Goal: Information Seeking & Learning: Understand process/instructions

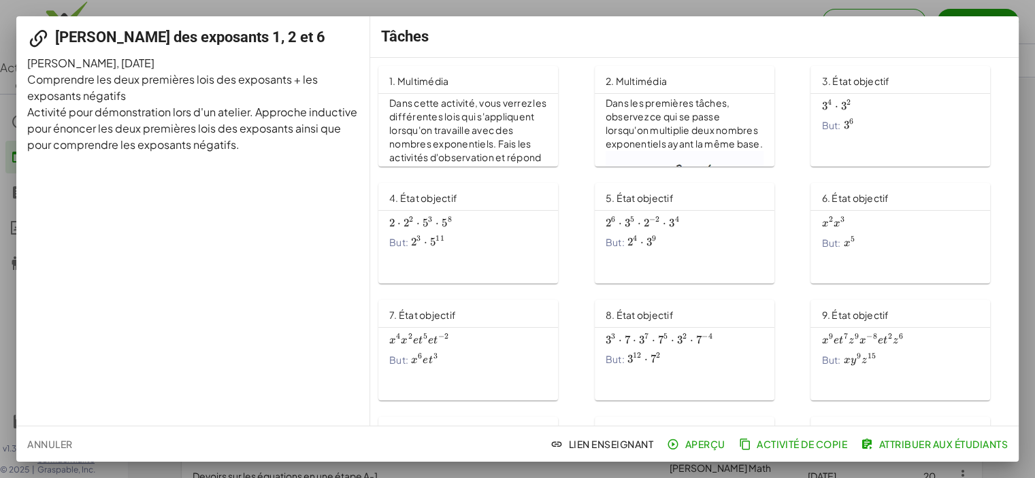
click at [352, 265] on div "[PERSON_NAME] des exposants 1, 2 et 6 [PERSON_NAME] , [DATE] Comprendre les deu…" at bounding box center [193, 221] width 354 height 410
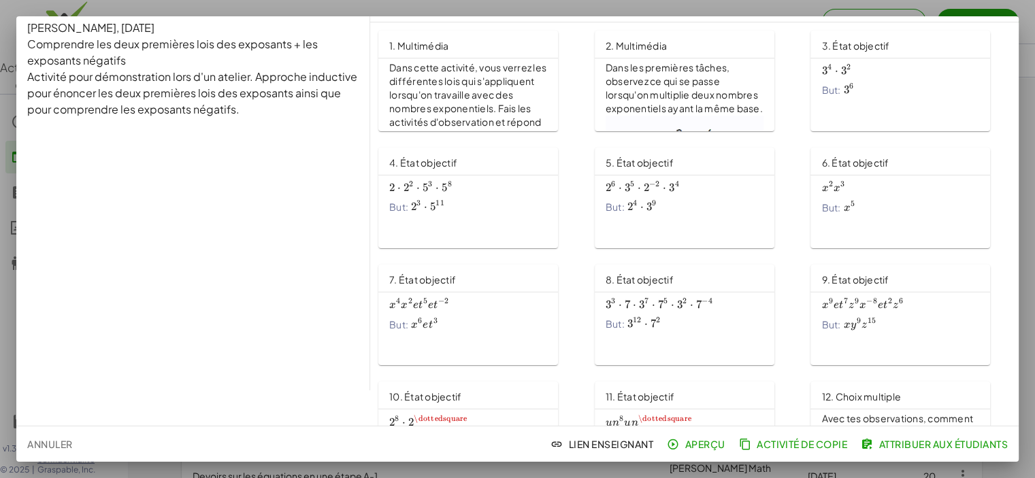
scroll to position [35, 0]
click at [531, 89] on font "Dans cette activité, vous verrez les différentes lois qui s'appliquent lorsqu'o…" at bounding box center [468, 107] width 159 height 93
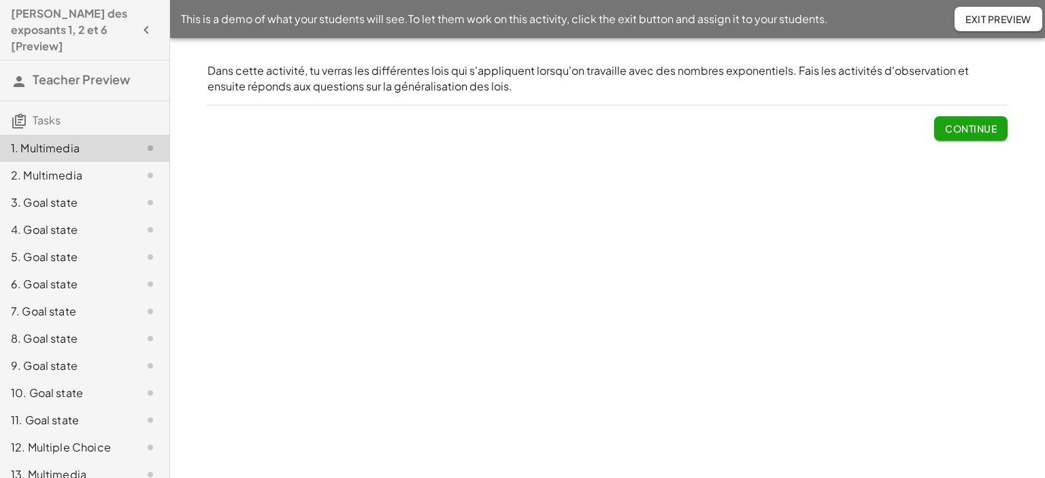
click at [961, 130] on span "Continue" at bounding box center [971, 128] width 52 height 12
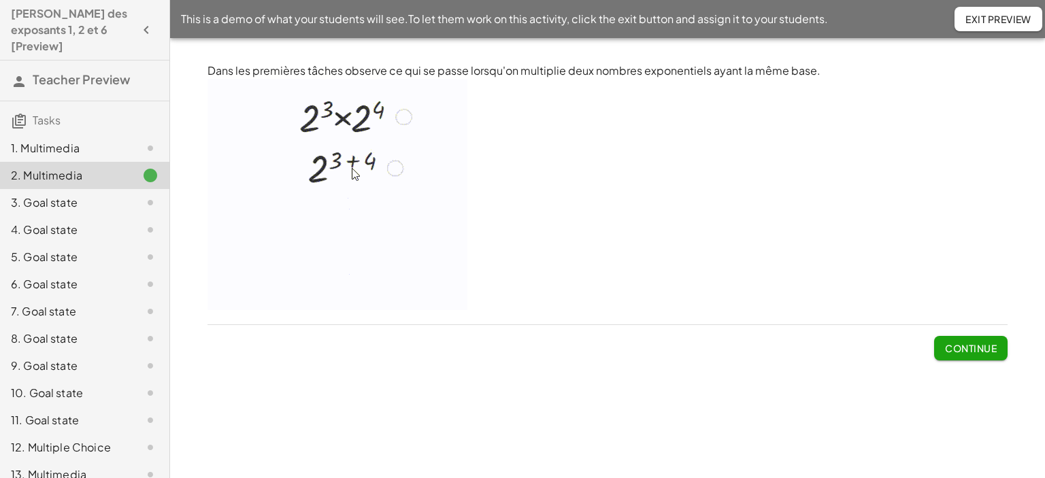
click at [956, 350] on span "Continue" at bounding box center [971, 348] width 52 height 12
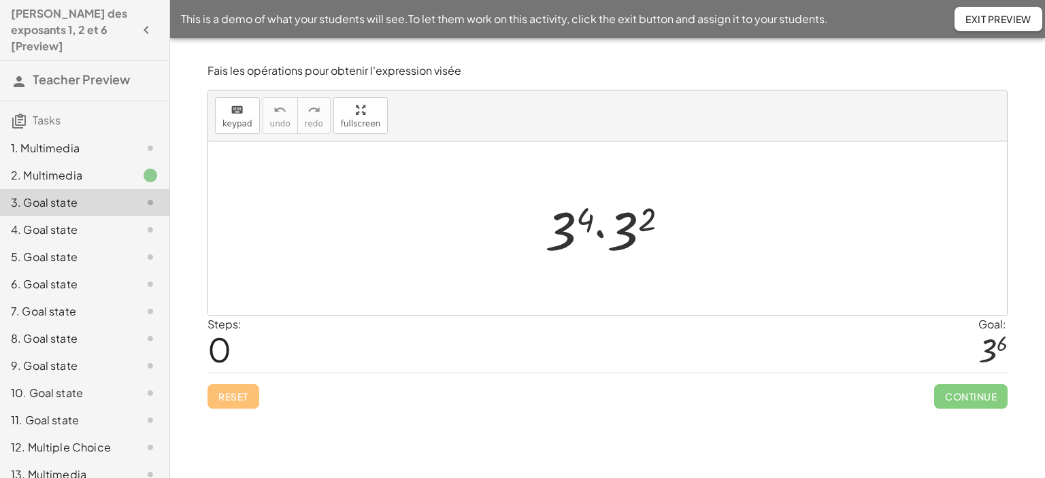
click at [602, 231] on div at bounding box center [612, 229] width 148 height 70
click at [574, 232] on div at bounding box center [612, 228] width 135 height 67
click at [620, 220] on div at bounding box center [612, 228] width 135 height 67
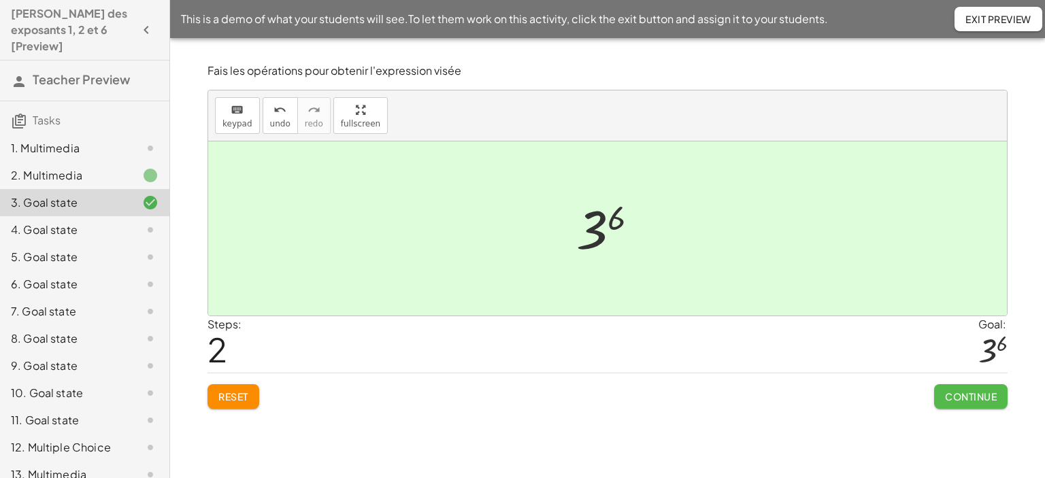
click at [958, 395] on span "Continue" at bounding box center [971, 397] width 52 height 12
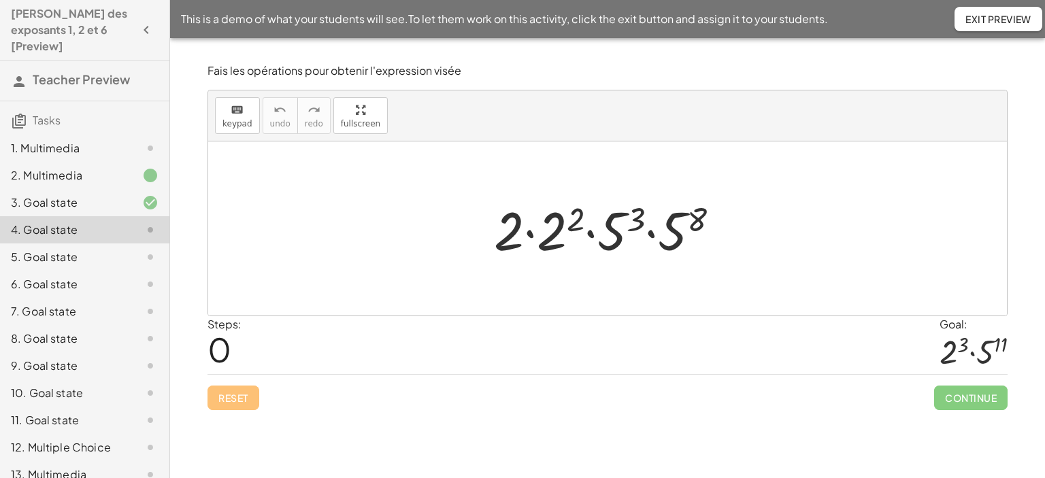
click at [526, 234] on div at bounding box center [612, 229] width 250 height 70
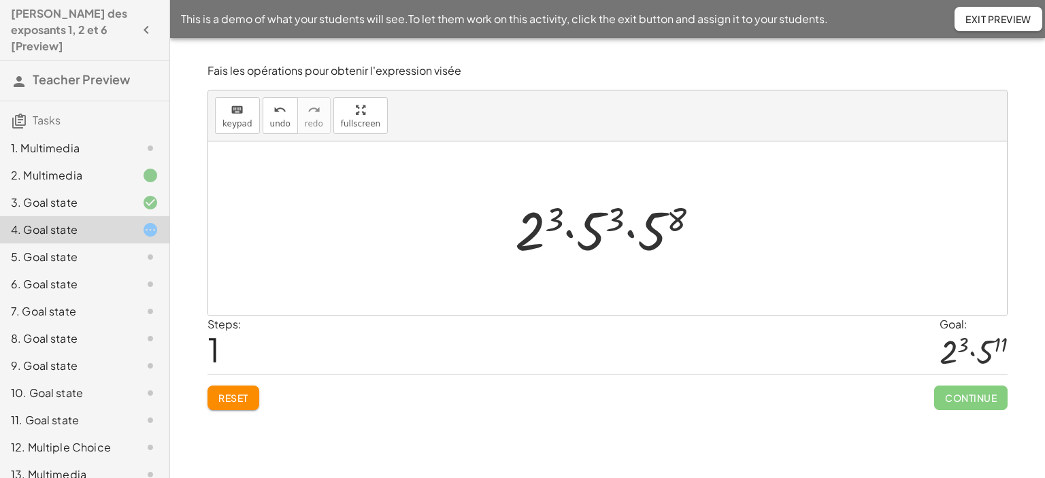
click at [631, 231] on div at bounding box center [612, 229] width 208 height 70
click at [648, 216] on div at bounding box center [612, 229] width 197 height 70
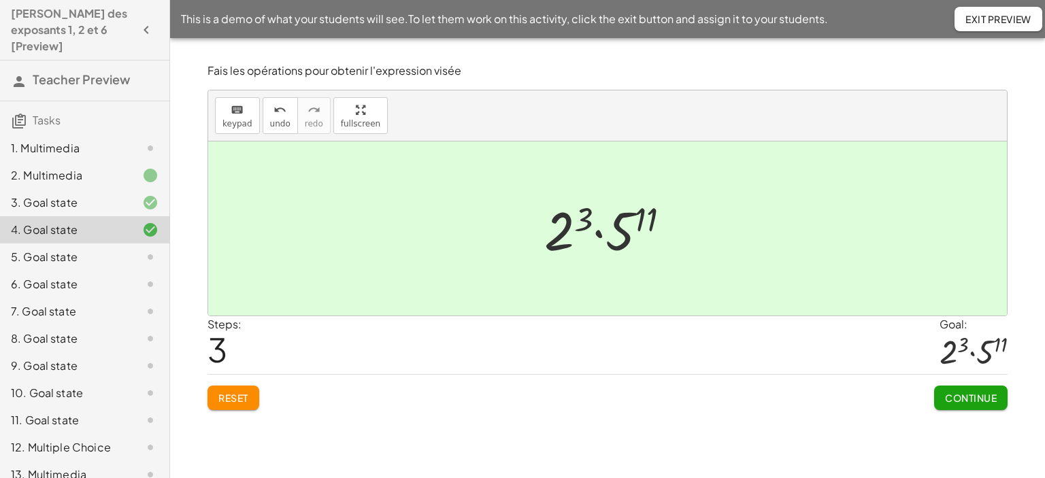
click at [597, 231] on div at bounding box center [612, 229] width 150 height 70
click at [970, 394] on span "Continue" at bounding box center [971, 398] width 52 height 12
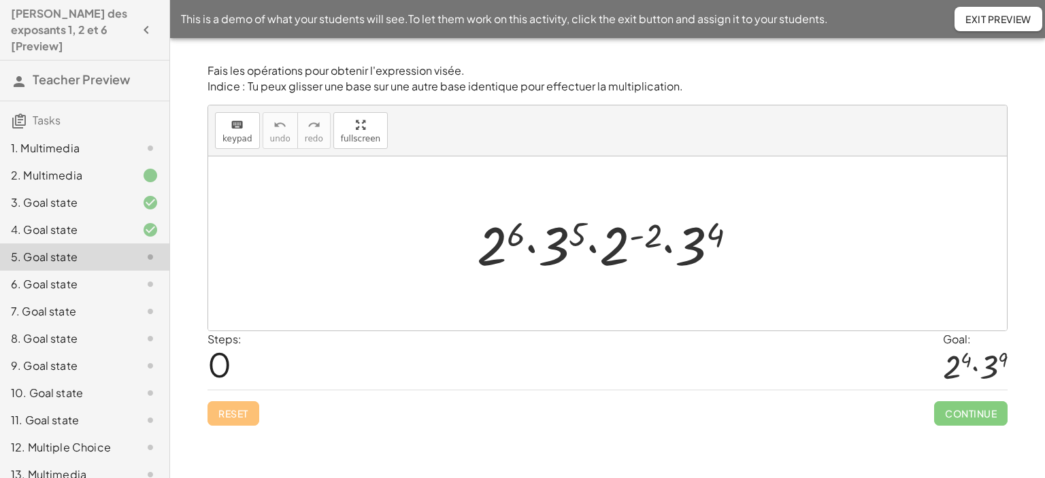
click at [563, 249] on div at bounding box center [612, 244] width 284 height 70
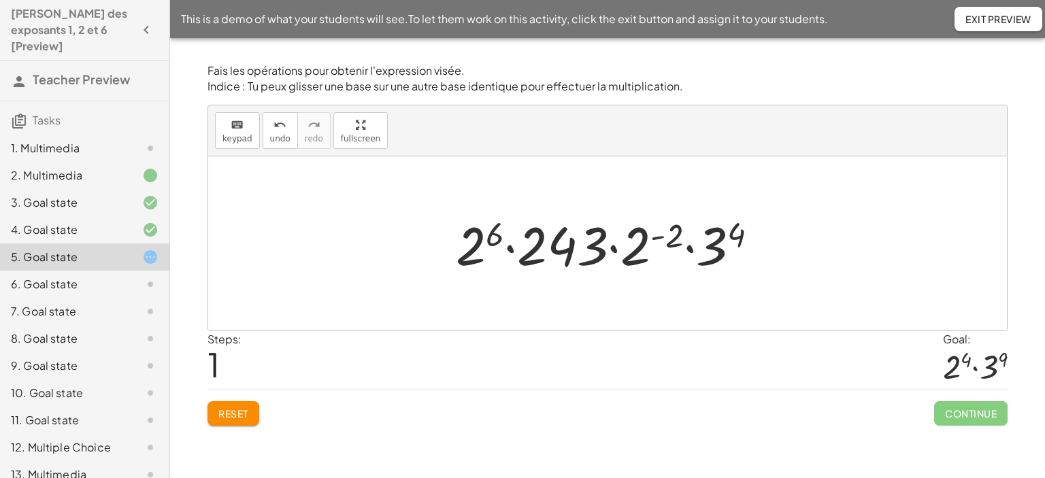
click at [716, 239] on div at bounding box center [612, 244] width 327 height 70
click at [645, 240] on div at bounding box center [612, 244] width 329 height 70
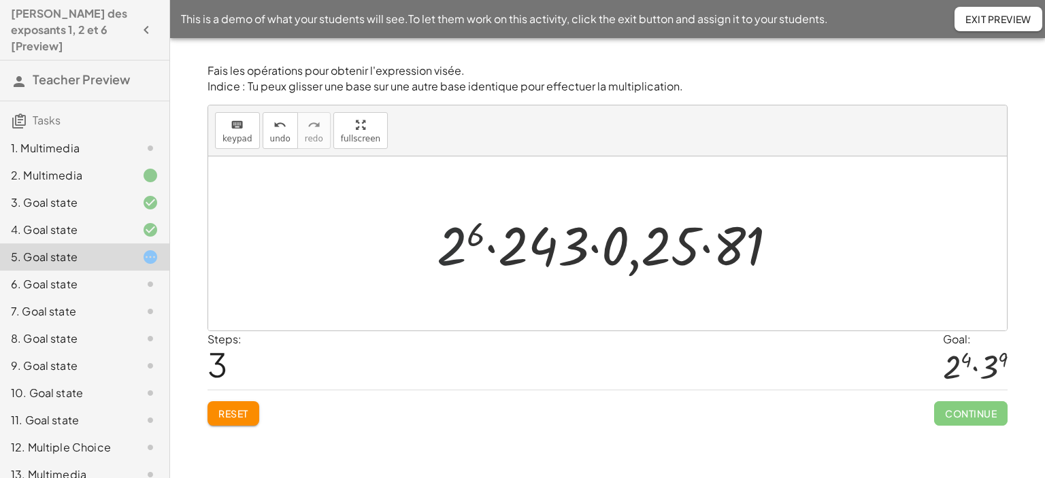
click at [457, 241] on div at bounding box center [612, 244] width 365 height 70
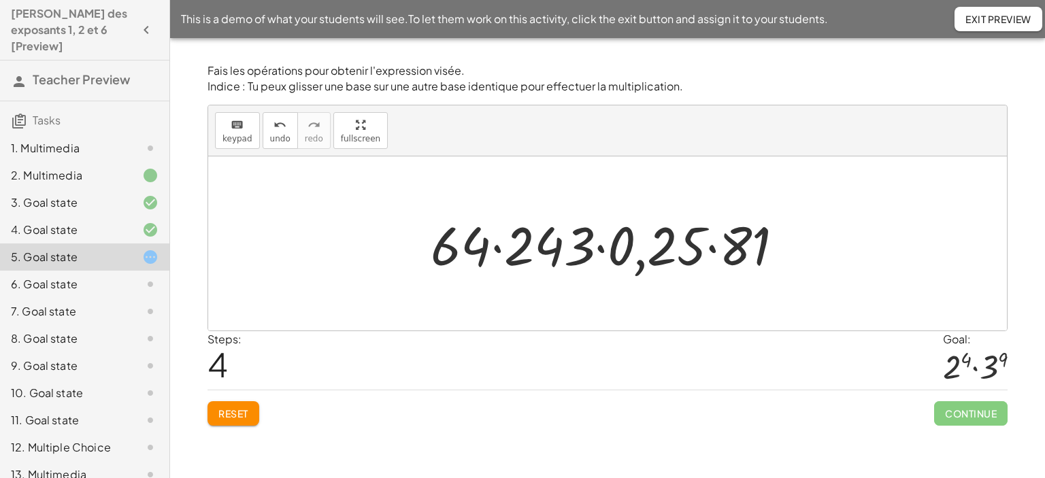
click at [498, 246] on div at bounding box center [613, 244] width 378 height 70
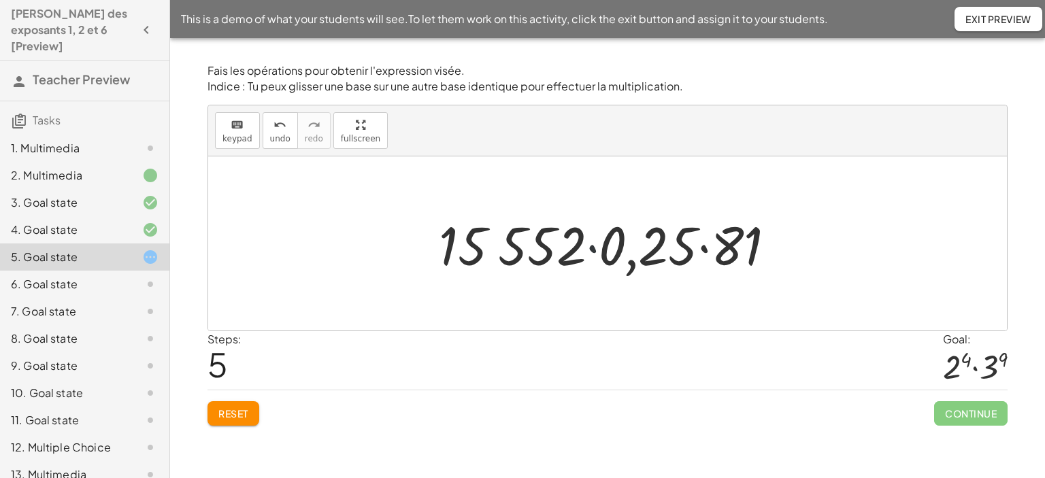
click at [595, 247] on div at bounding box center [612, 244] width 361 height 70
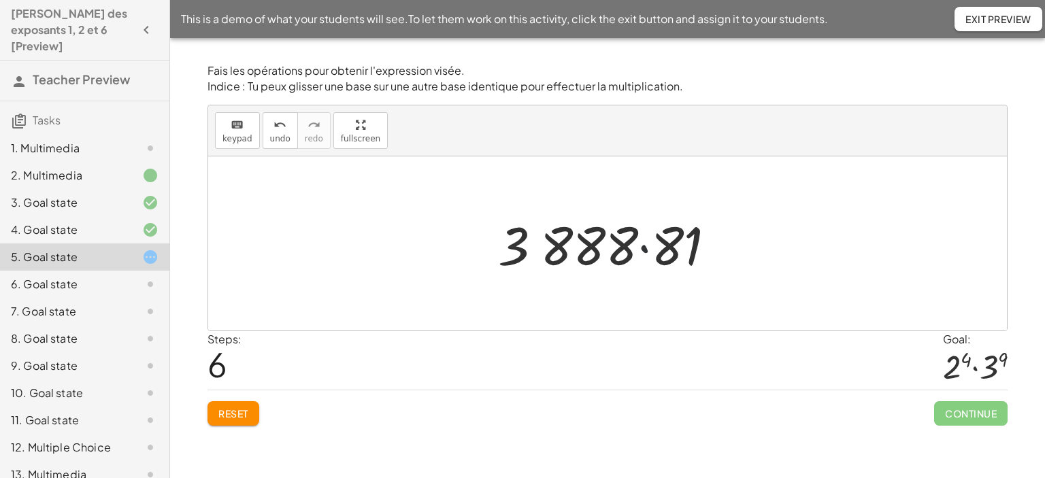
click at [643, 247] on div at bounding box center [612, 244] width 242 height 70
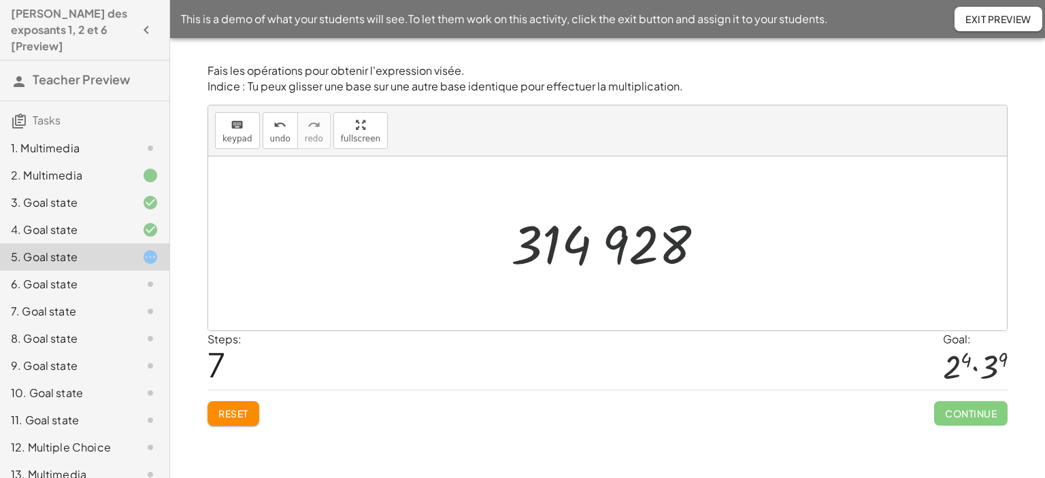
click at [600, 239] on div at bounding box center [613, 243] width 218 height 67
click at [588, 244] on div at bounding box center [613, 243] width 218 height 67
click at [239, 414] on span "Reset" at bounding box center [233, 414] width 30 height 12
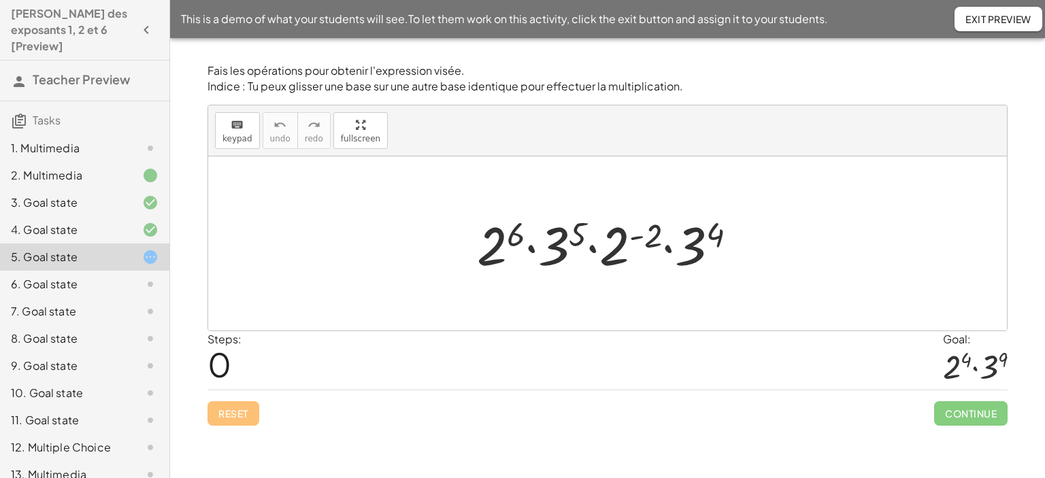
click at [530, 246] on div at bounding box center [612, 244] width 284 height 70
drag, startPoint x: 613, startPoint y: 259, endPoint x: 544, endPoint y: 257, distance: 68.7
click at [544, 257] on div at bounding box center [612, 244] width 284 height 70
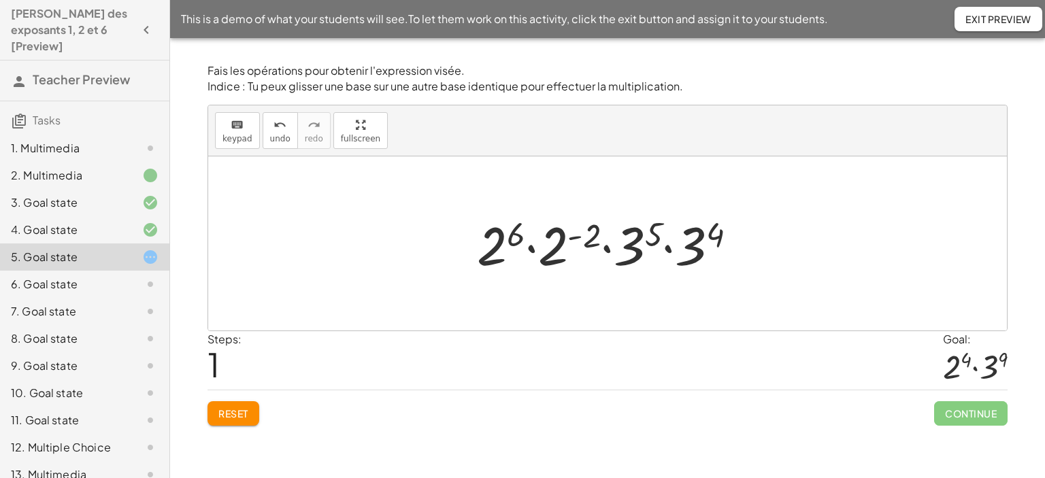
click at [531, 250] on div at bounding box center [612, 244] width 284 height 70
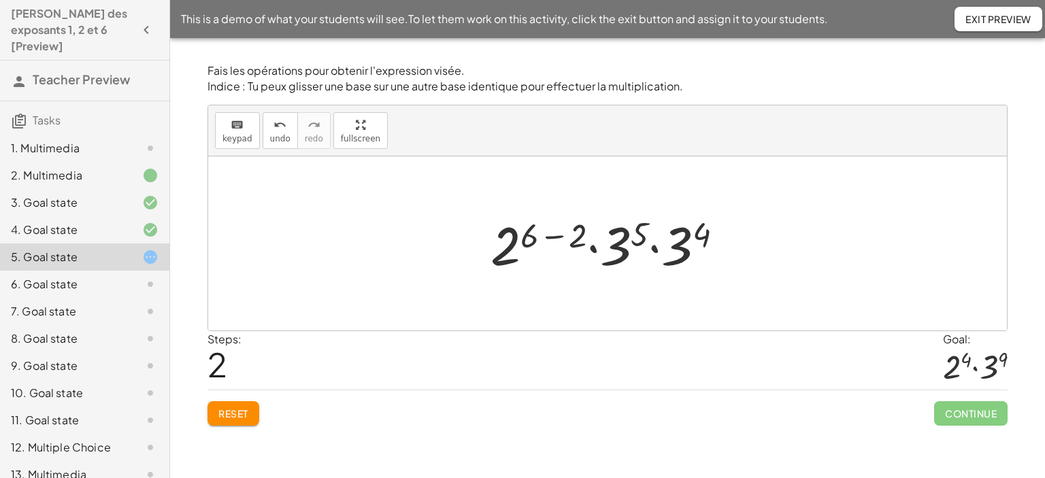
click at [653, 247] on div at bounding box center [612, 244] width 257 height 70
click at [558, 235] on div at bounding box center [613, 244] width 244 height 70
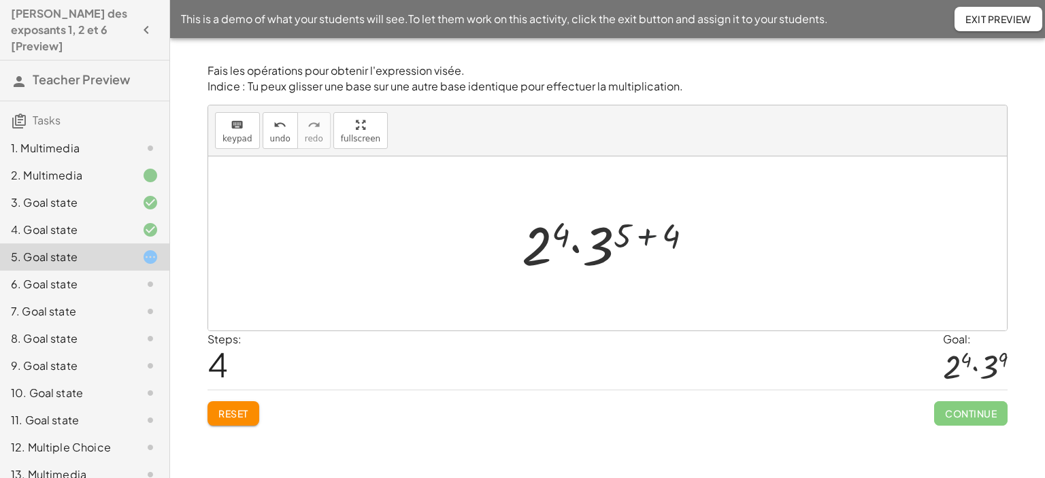
click at [648, 234] on div at bounding box center [612, 244] width 195 height 70
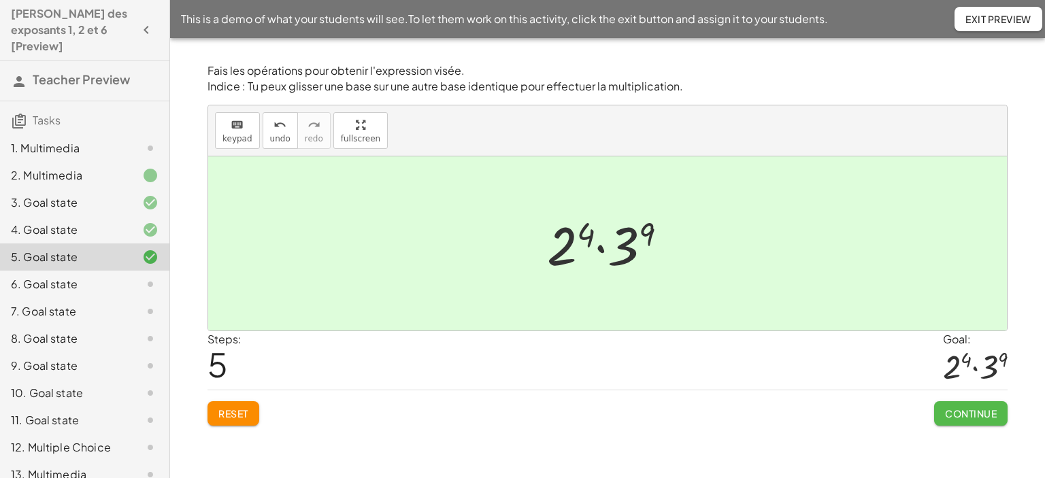
click at [953, 416] on span "Continue" at bounding box center [971, 414] width 52 height 12
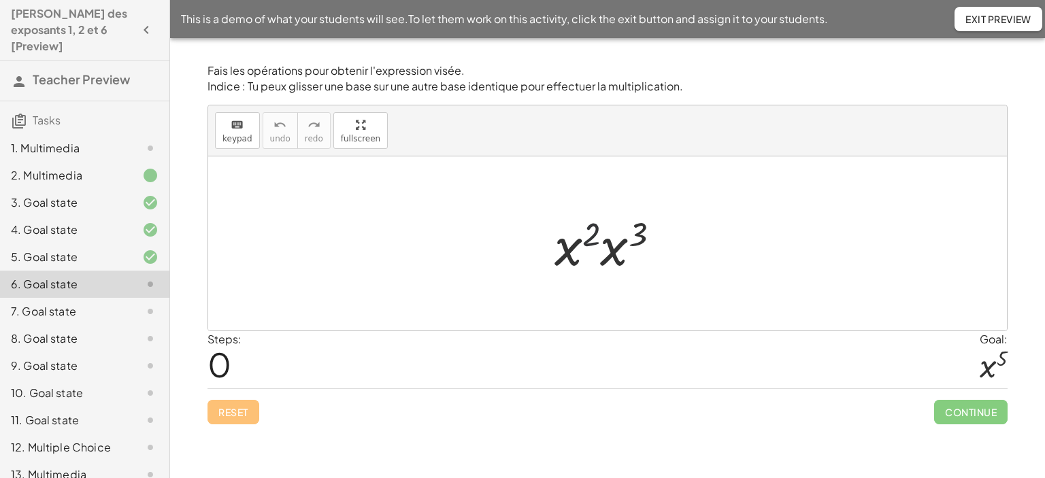
click at [598, 249] on div at bounding box center [613, 244] width 130 height 70
click at [599, 245] on div at bounding box center [613, 244] width 130 height 70
click at [611, 252] on div at bounding box center [613, 244] width 130 height 70
click at [616, 233] on div at bounding box center [612, 243] width 133 height 67
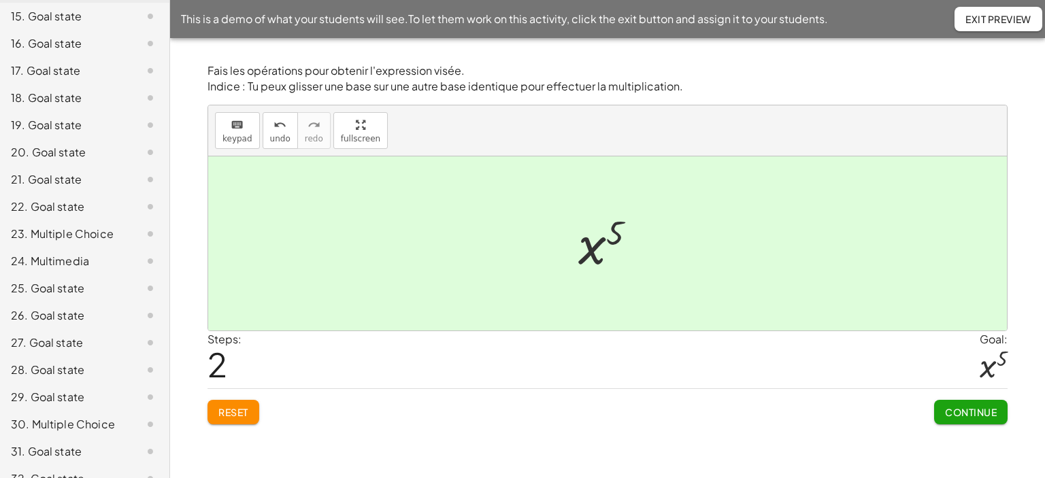
scroll to position [592, 0]
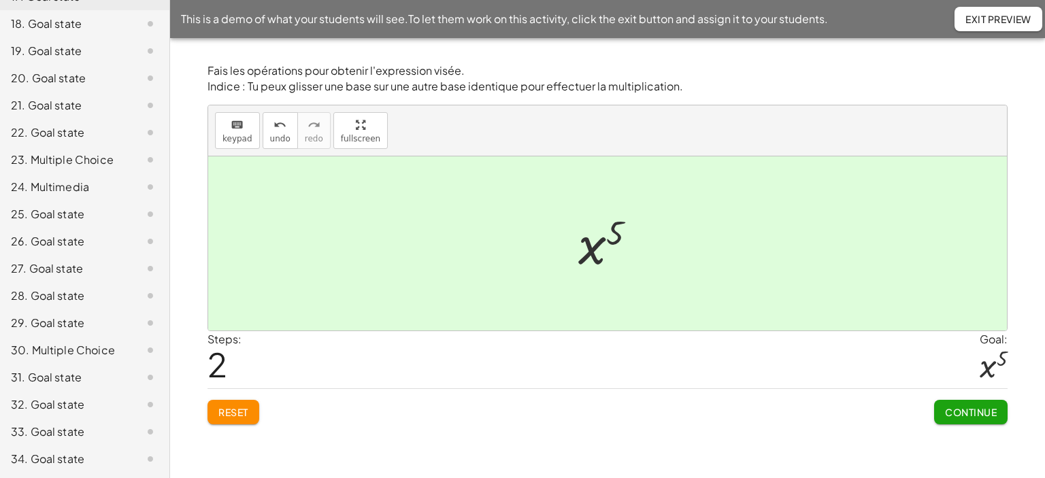
click at [86, 459] on div "34. Goal state" at bounding box center [66, 459] width 110 height 16
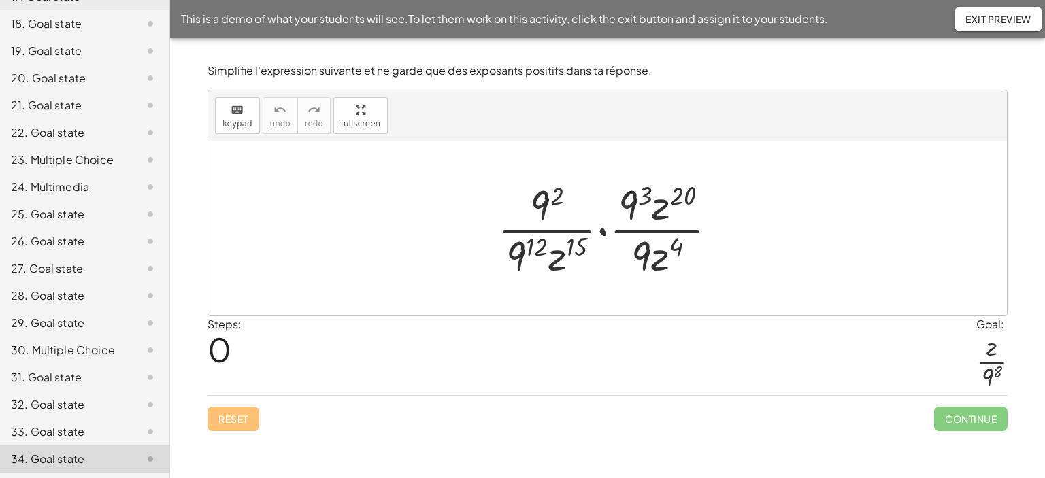
click at [604, 230] on div at bounding box center [613, 228] width 245 height 105
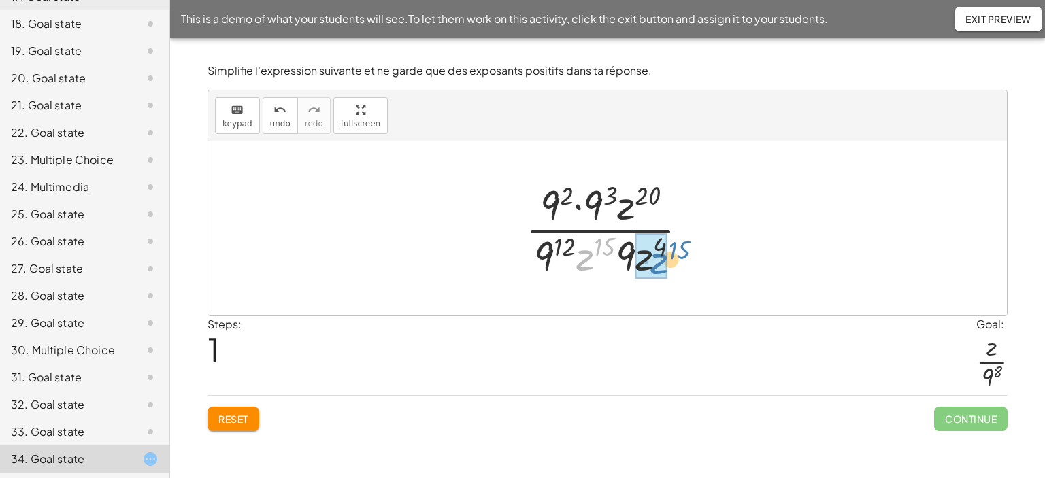
drag, startPoint x: 588, startPoint y: 254, endPoint x: 663, endPoint y: 258, distance: 74.9
click at [577, 256] on div at bounding box center [613, 228] width 203 height 105
click at [635, 249] on div at bounding box center [613, 228] width 176 height 105
click at [578, 205] on div at bounding box center [613, 228] width 176 height 105
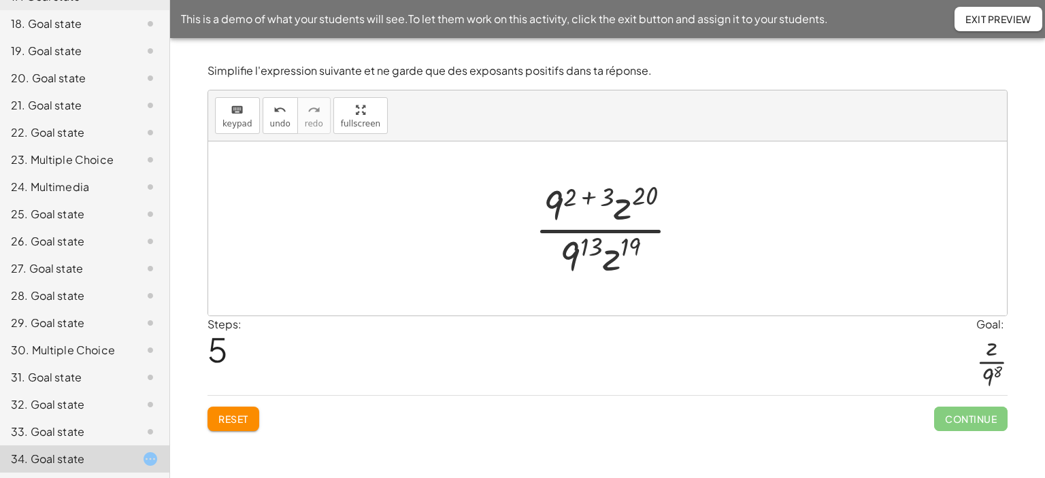
click at [588, 194] on div at bounding box center [612, 228] width 169 height 105
click at [574, 253] on div at bounding box center [613, 228] width 136 height 105
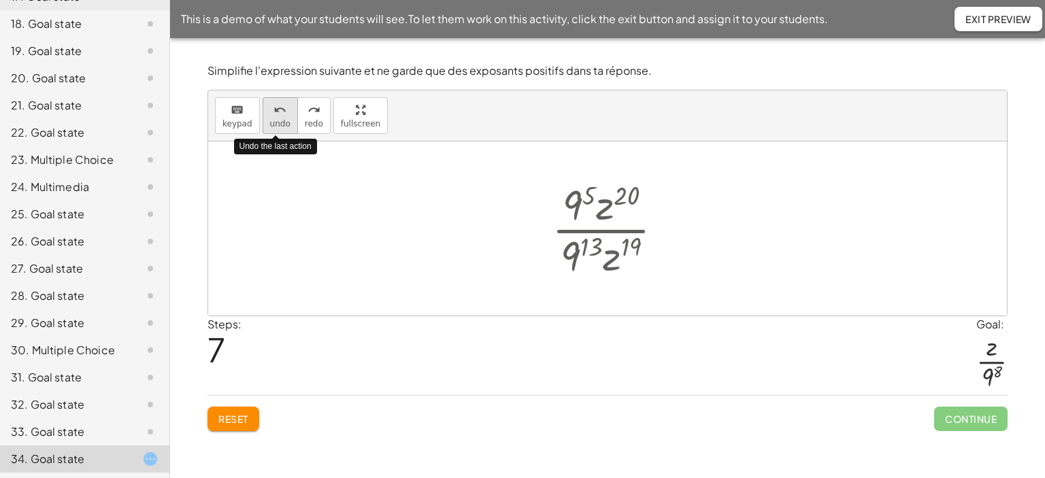
click at [273, 105] on icon "undo" at bounding box center [279, 110] width 13 height 16
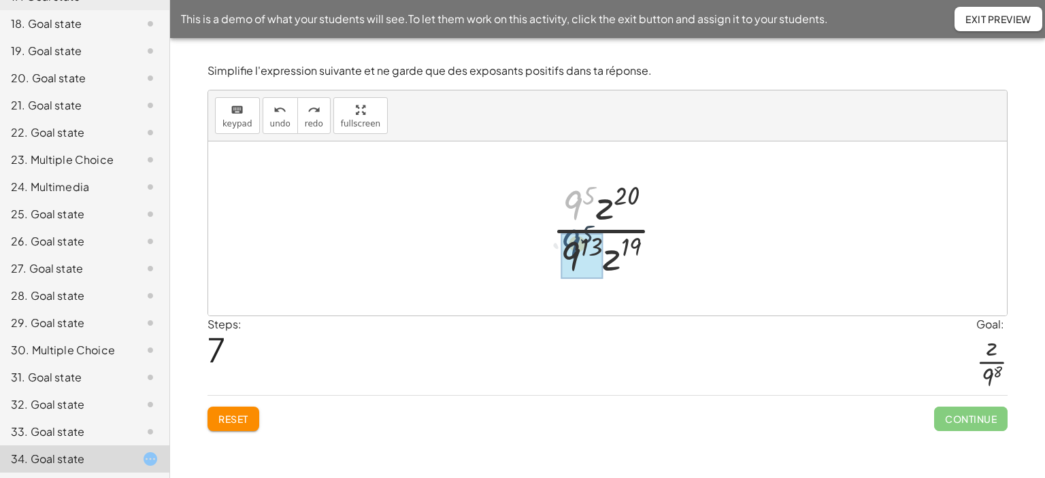
drag, startPoint x: 575, startPoint y: 203, endPoint x: 573, endPoint y: 244, distance: 40.9
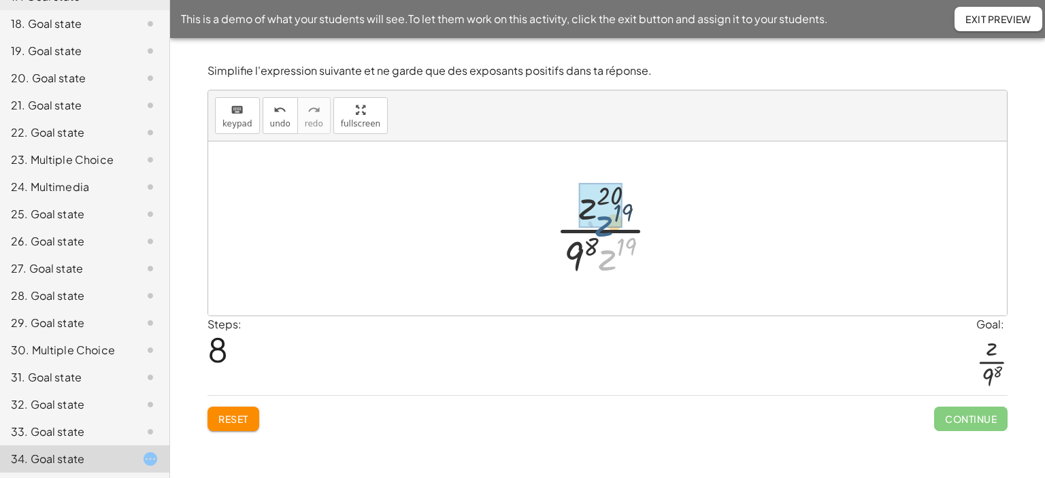
drag, startPoint x: 608, startPoint y: 264, endPoint x: 594, endPoint y: 212, distance: 54.3
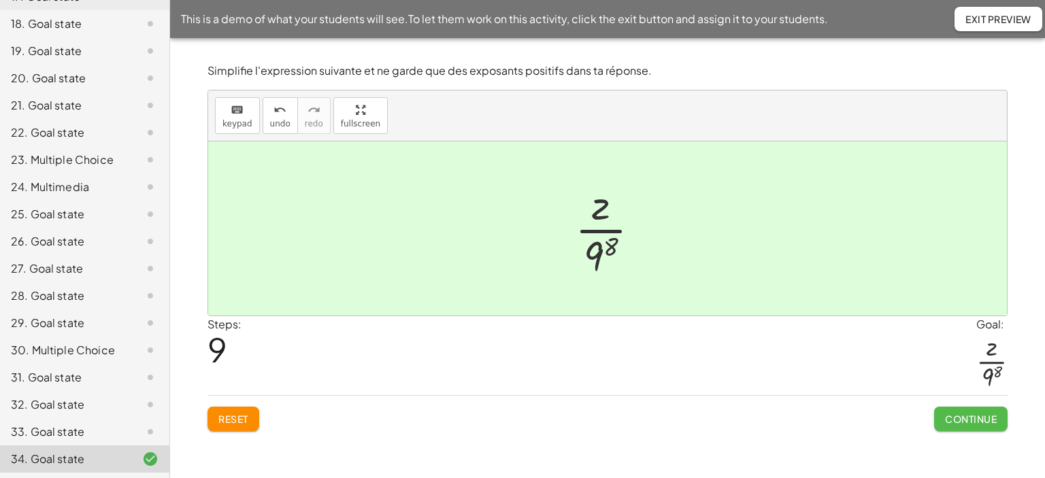
click at [958, 414] on span "Continue" at bounding box center [971, 419] width 52 height 12
